Goal: Task Accomplishment & Management: Manage account settings

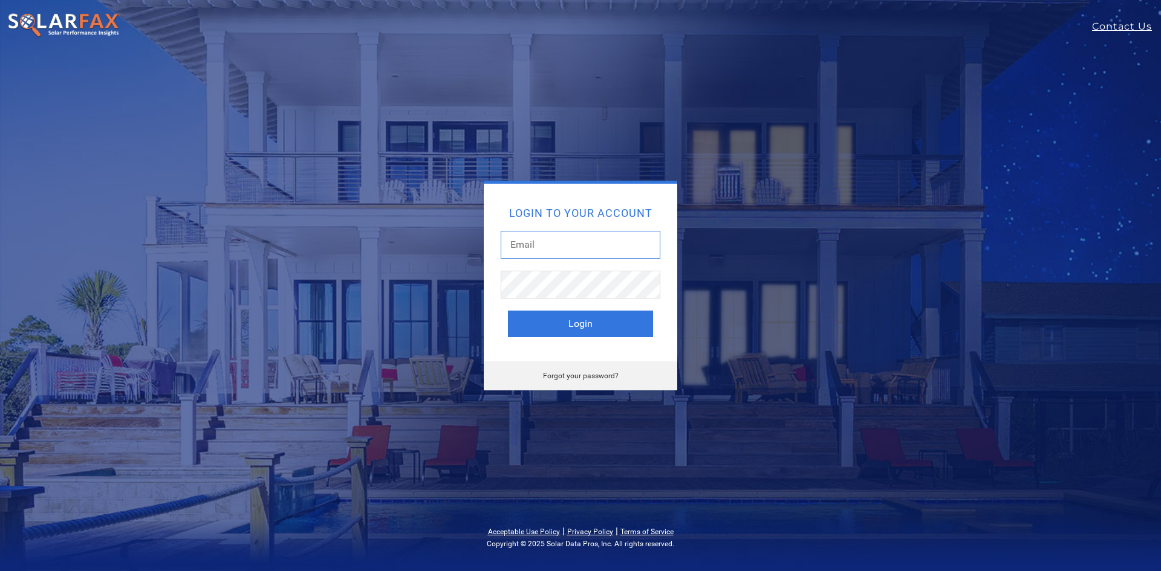
click at [568, 242] on input "text" at bounding box center [581, 245] width 160 height 28
type input "laldridge@ilumsolar.com"
click at [508, 311] on button "Login" at bounding box center [580, 324] width 145 height 27
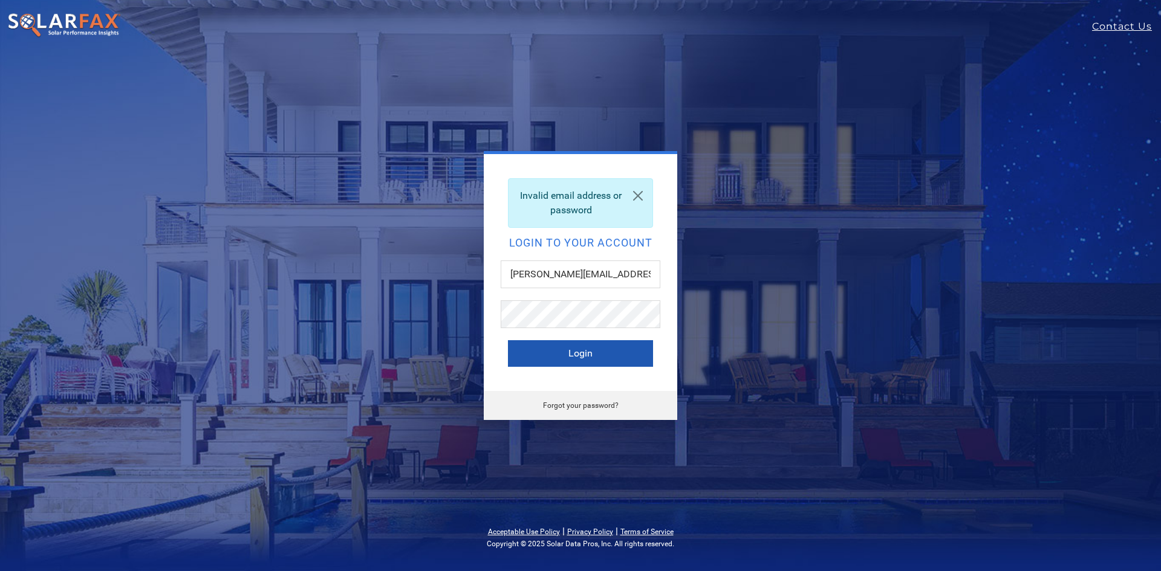
click at [615, 353] on button "Login" at bounding box center [580, 353] width 145 height 27
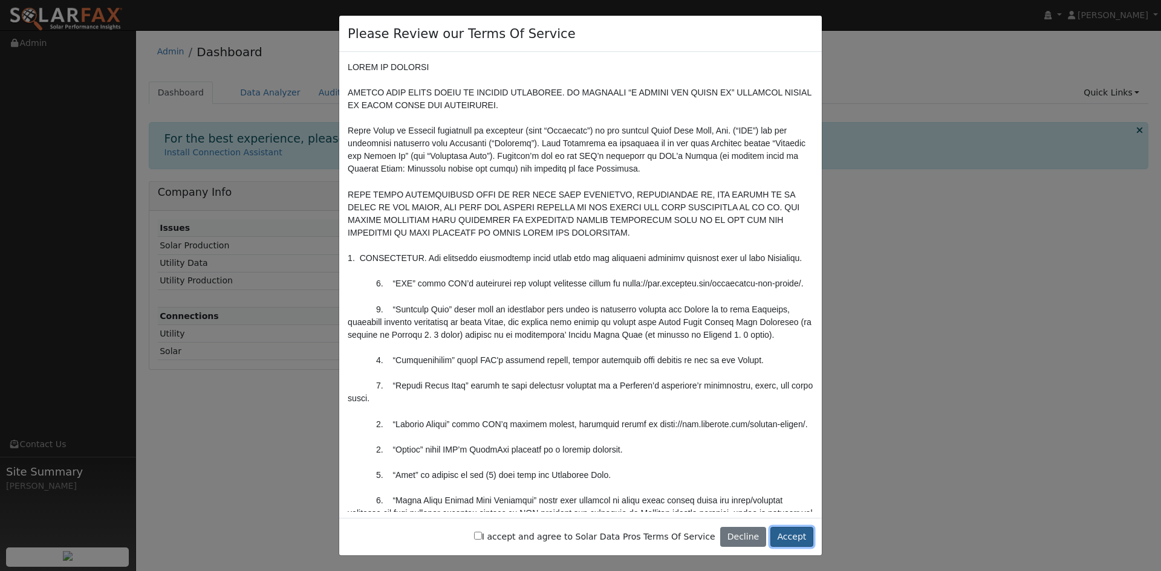
click at [800, 546] on button "Accept" at bounding box center [791, 537] width 43 height 21
click at [799, 534] on button "Accept" at bounding box center [791, 537] width 43 height 21
click at [789, 535] on button "Accept" at bounding box center [791, 537] width 43 height 21
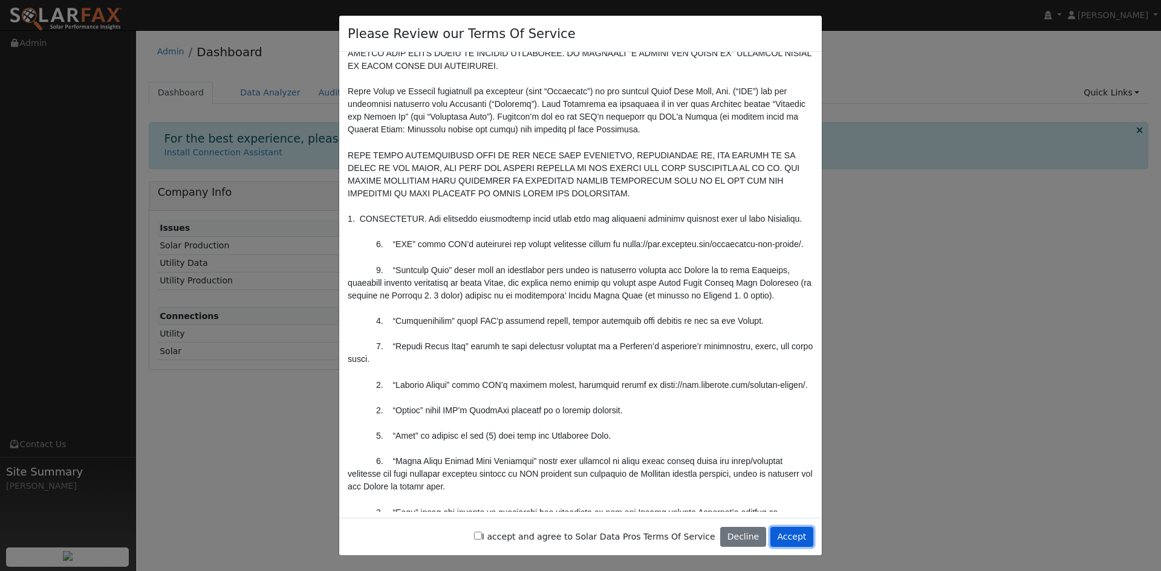
scroll to position [60, 0]
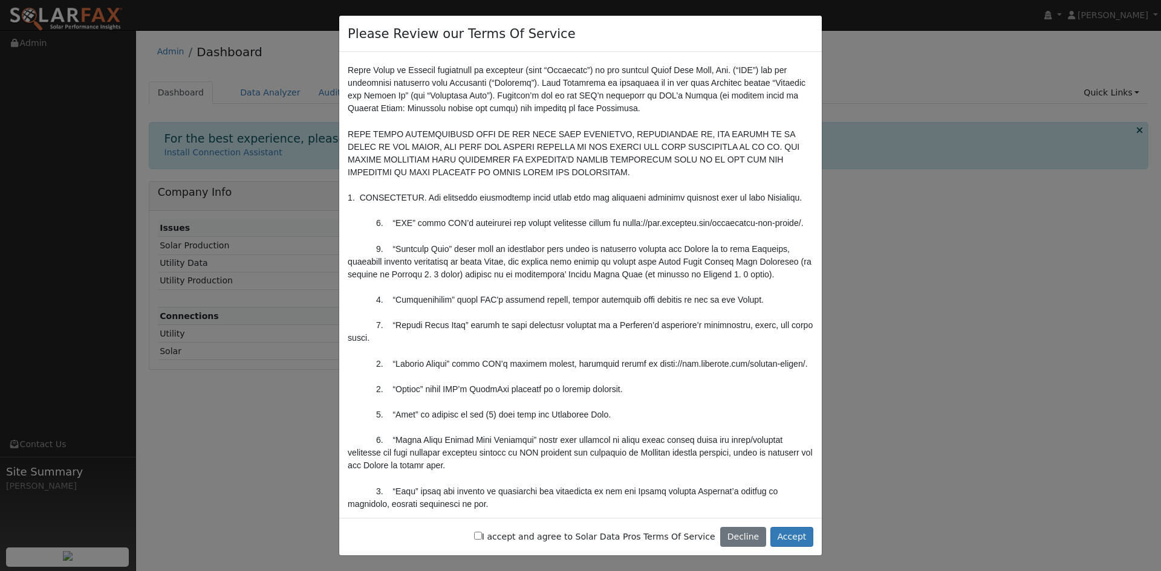
click at [482, 539] on input "I accept and agree to Solar Data Pros Terms Of Service" at bounding box center [478, 536] width 8 height 8
checkbox input "true"
click at [774, 535] on button "Accept" at bounding box center [791, 537] width 43 height 21
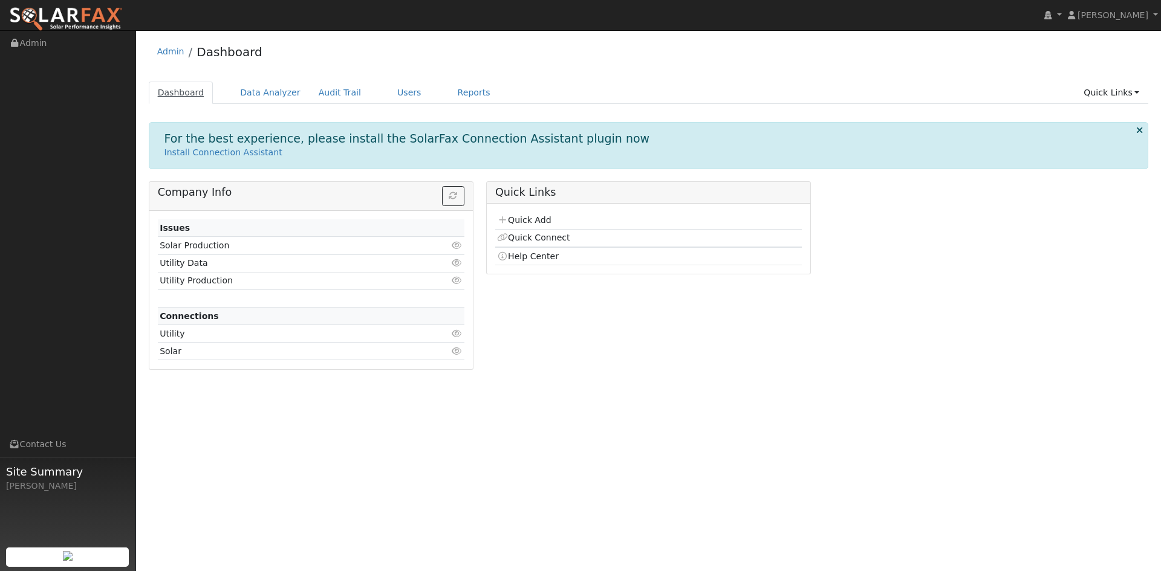
click at [189, 90] on link "Dashboard" at bounding box center [181, 93] width 65 height 22
click at [41, 44] on link "Admin" at bounding box center [68, 43] width 136 height 25
click at [181, 96] on link "Dashboard" at bounding box center [181, 93] width 65 height 22
click at [388, 94] on link "Users" at bounding box center [409, 93] width 42 height 22
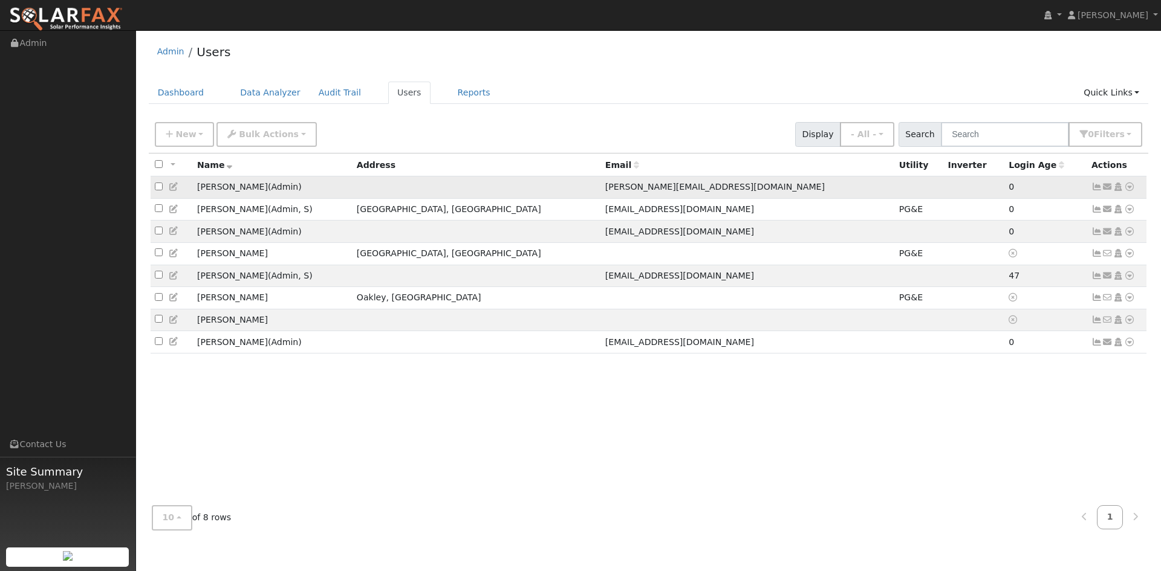
click at [1129, 189] on icon at bounding box center [1129, 187] width 11 height 8
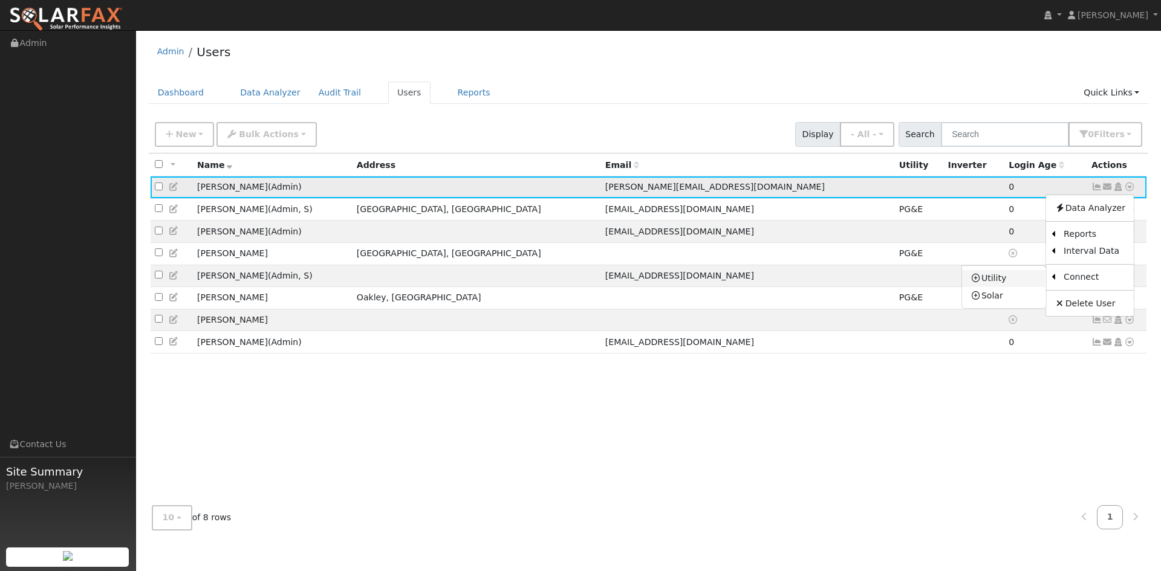
click at [986, 281] on link "Utility" at bounding box center [1004, 278] width 84 height 17
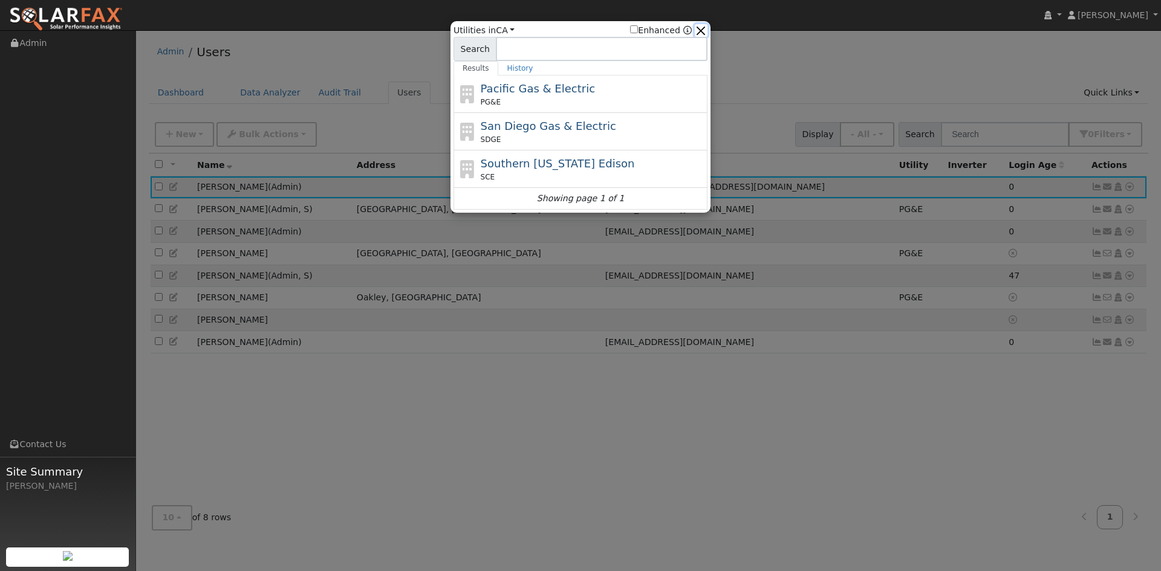
click at [701, 30] on button "button" at bounding box center [701, 30] width 13 height 13
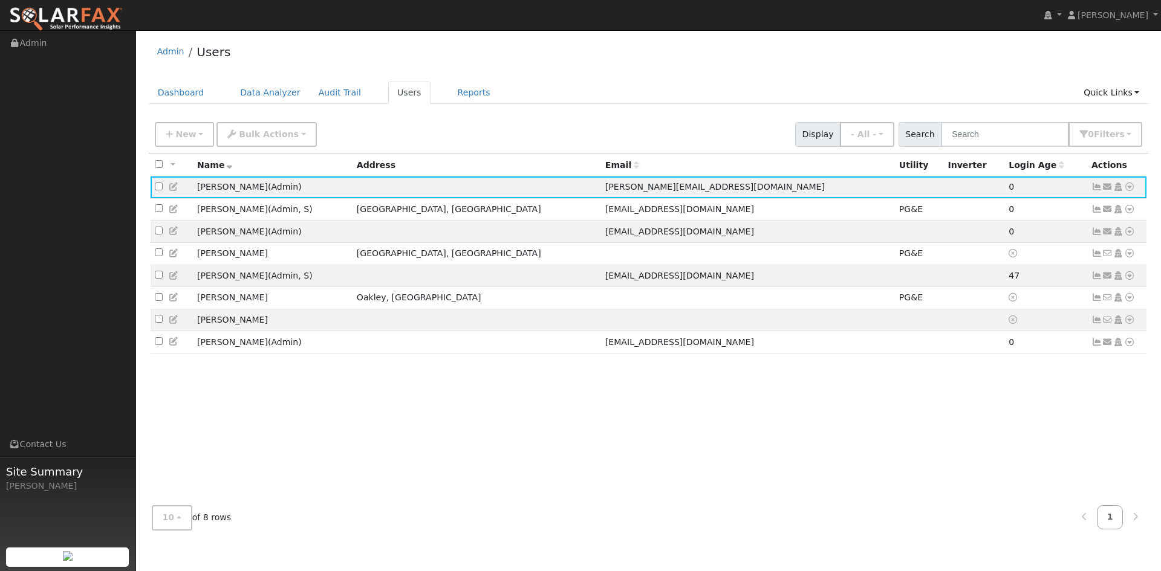
click at [779, 79] on div "Admin Users Dashboard Data Analyzer Audit Trail Users Reports Quick Links Quick…" at bounding box center [648, 288] width 1013 height 504
click at [716, 131] on div "New Add User Quick Add Quick Connect Quick Convert Lead Bulk Actions Send Email…" at bounding box center [648, 132] width 992 height 29
click at [716, 397] on div "All None All on page None on page Name Address Email Utility Inverter Login Age…" at bounding box center [649, 325] width 1000 height 343
click at [670, 368] on div "All None All on page None on page Name Address Email Utility Inverter Login Age…" at bounding box center [649, 325] width 1000 height 343
